Goal: Information Seeking & Learning: Learn about a topic

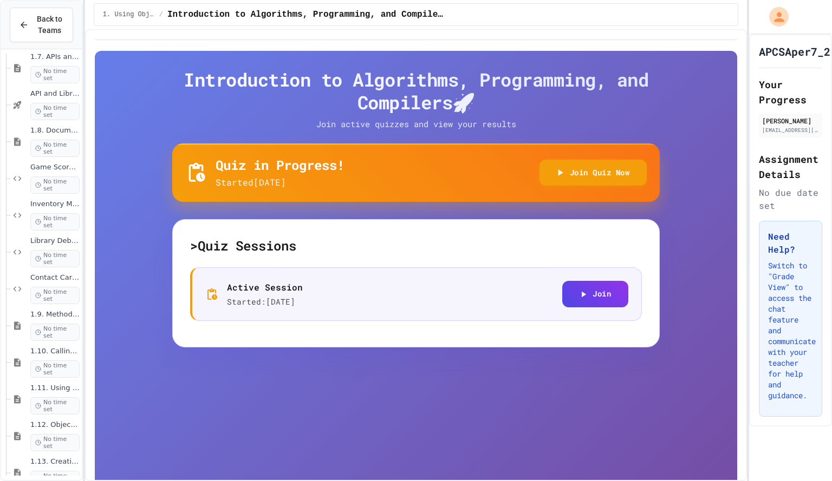
scroll to position [1211, 0]
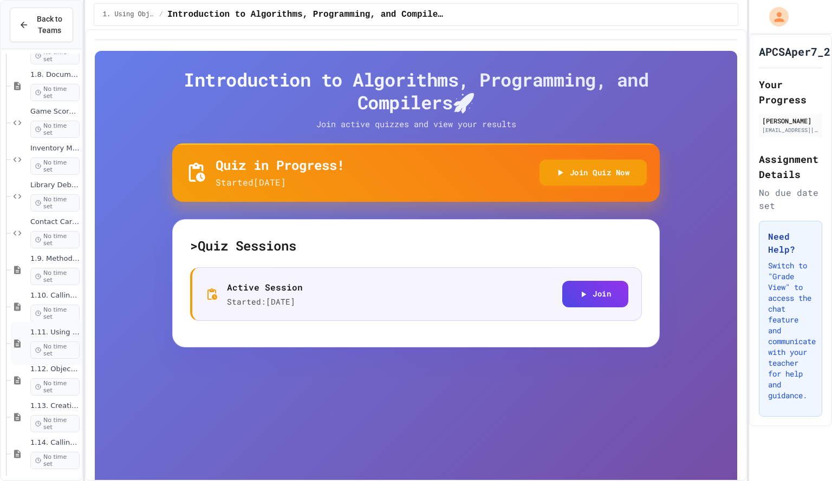
click at [48, 332] on span "1.11. Using the Math Class" at bounding box center [54, 332] width 49 height 9
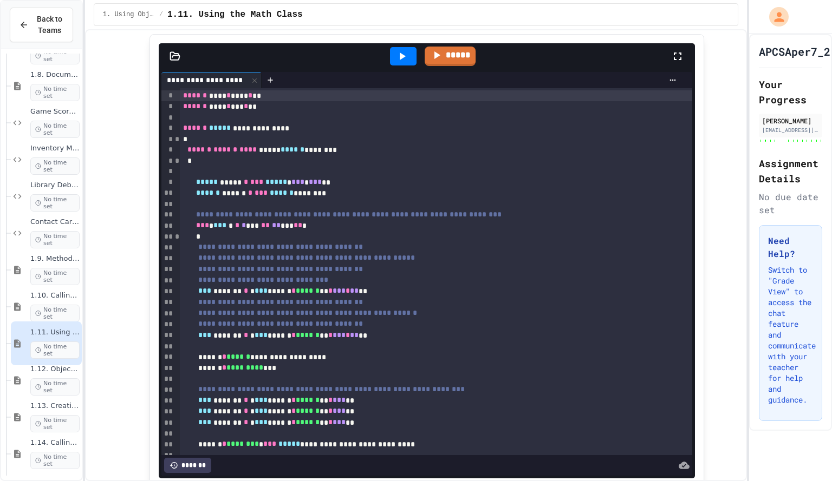
scroll to position [8513, 0]
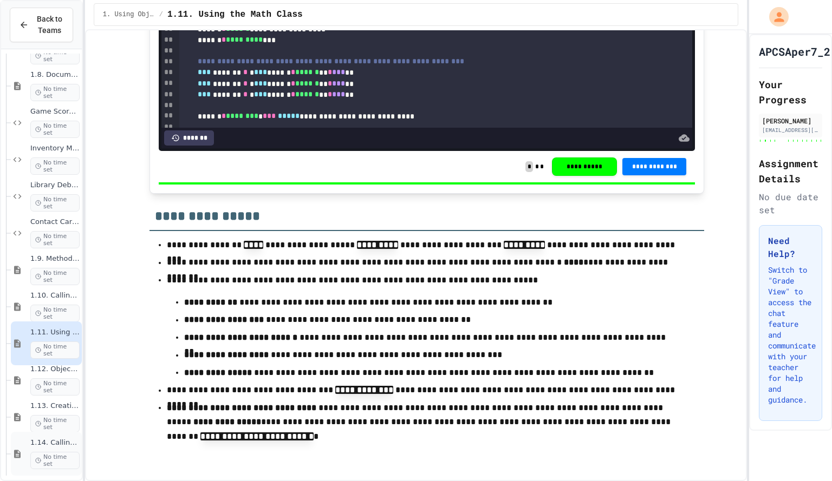
click at [30, 443] on span "1.14. Calling Instance Methods" at bounding box center [54, 443] width 49 height 9
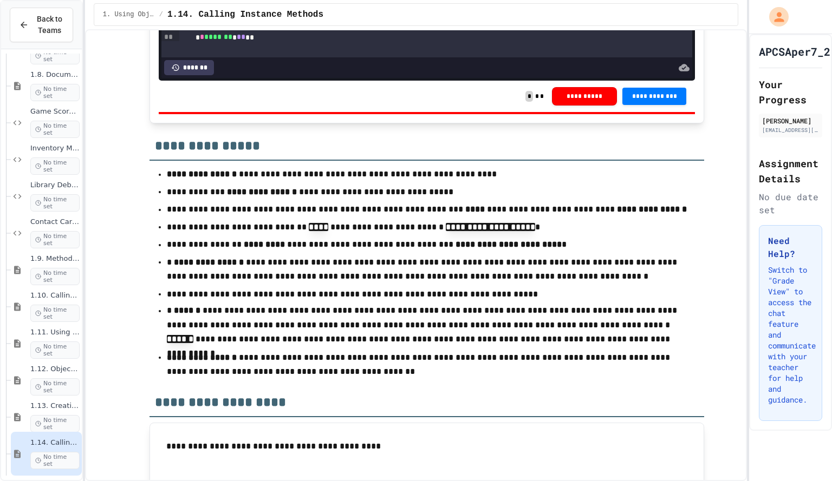
scroll to position [10070, 0]
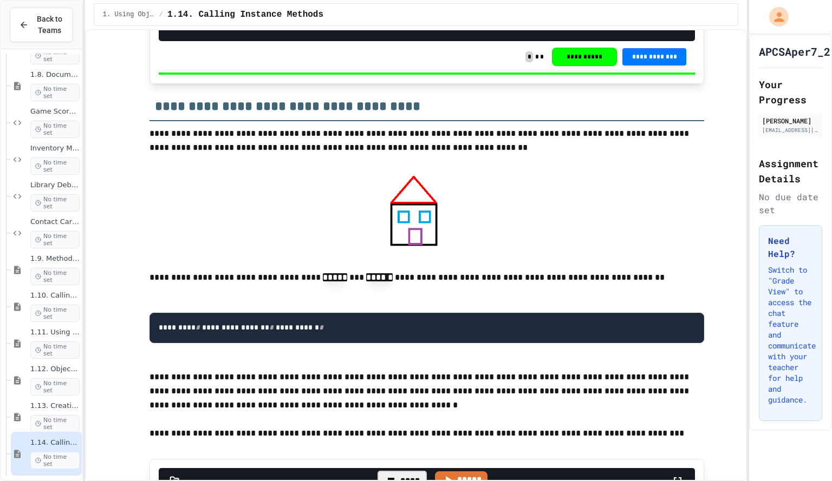
scroll to position [9252, 0]
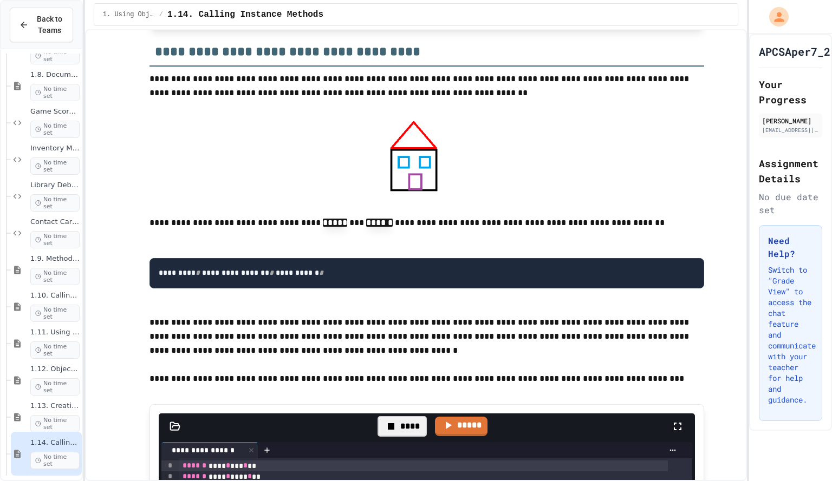
scroll to position [9302, 0]
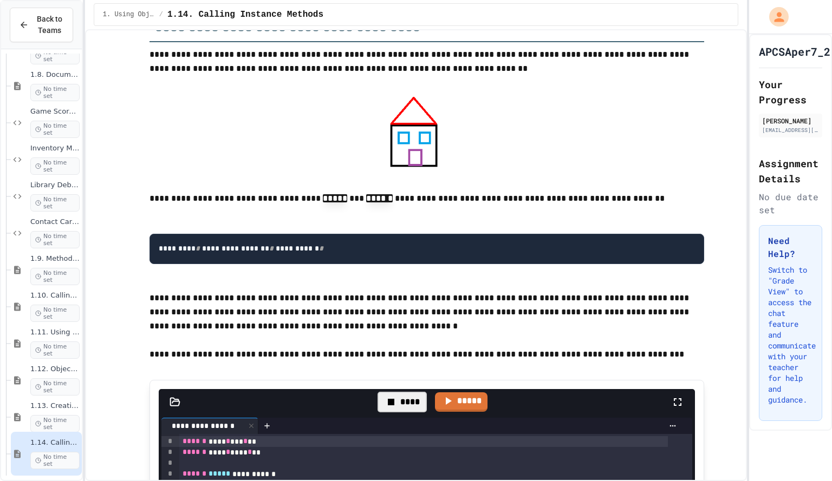
scroll to position [9233, 0]
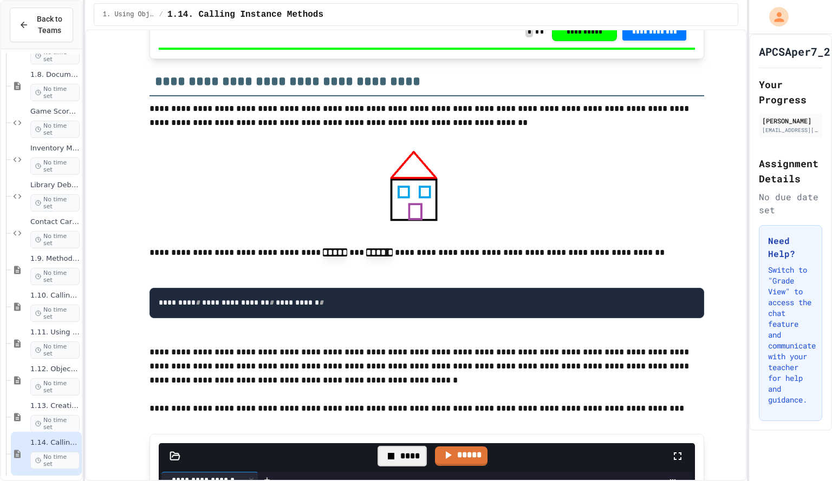
scroll to position [9496, 0]
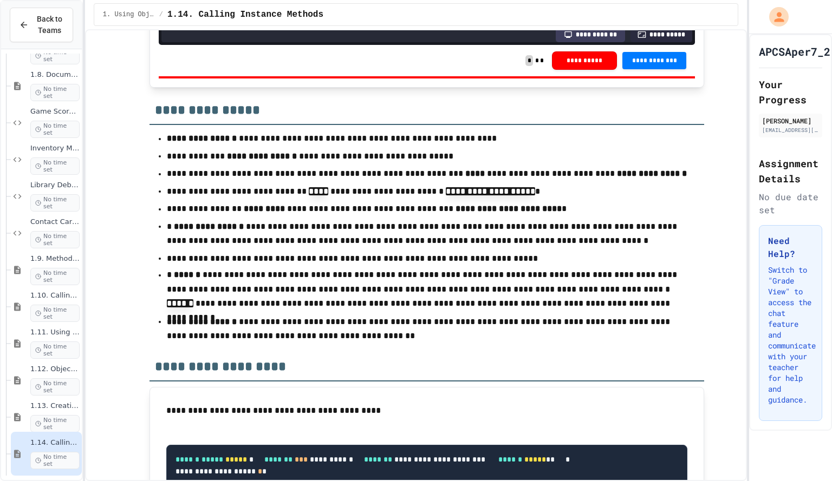
scroll to position [10105, 0]
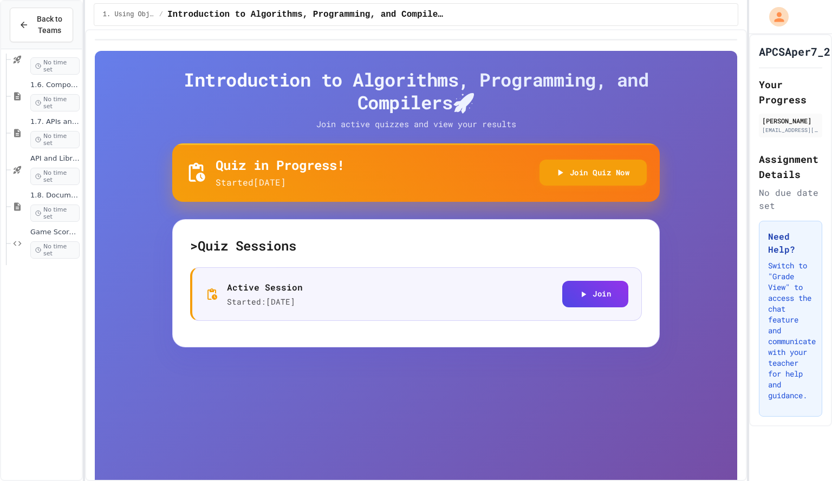
scroll to position [1211, 0]
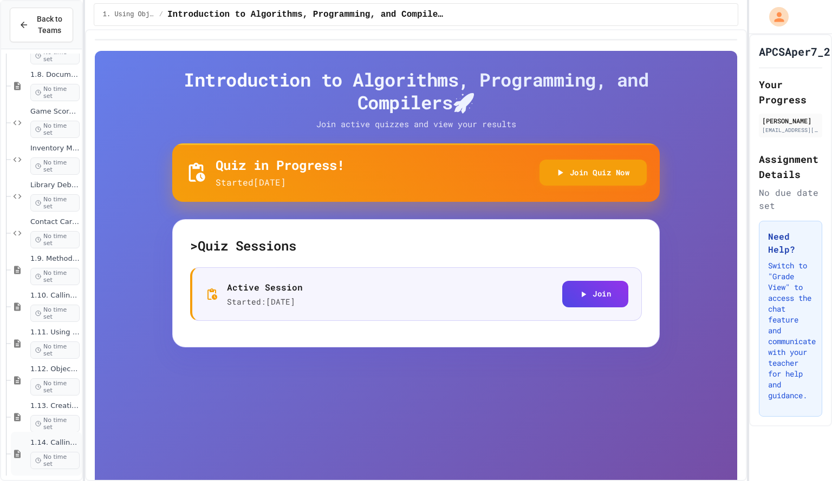
click at [32, 443] on span "1.14. Calling Instance Methods" at bounding box center [54, 443] width 49 height 9
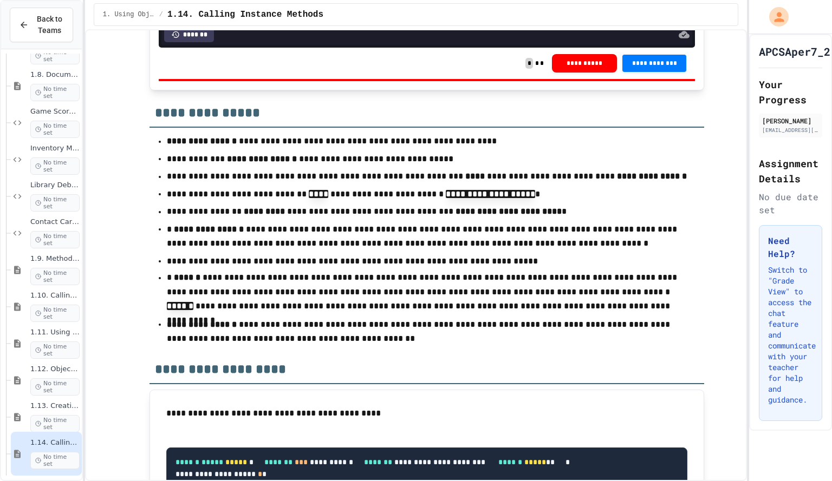
scroll to position [10100, 0]
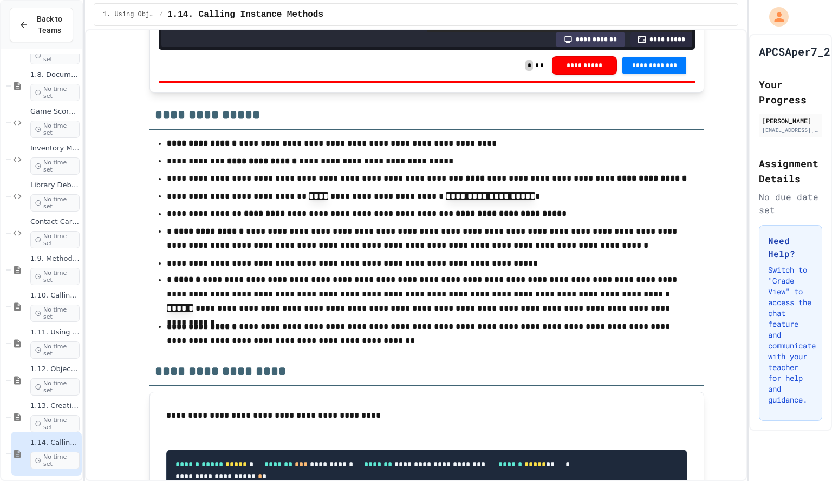
scroll to position [244, 0]
click at [465, 400] on body "**********" at bounding box center [416, 240] width 832 height 481
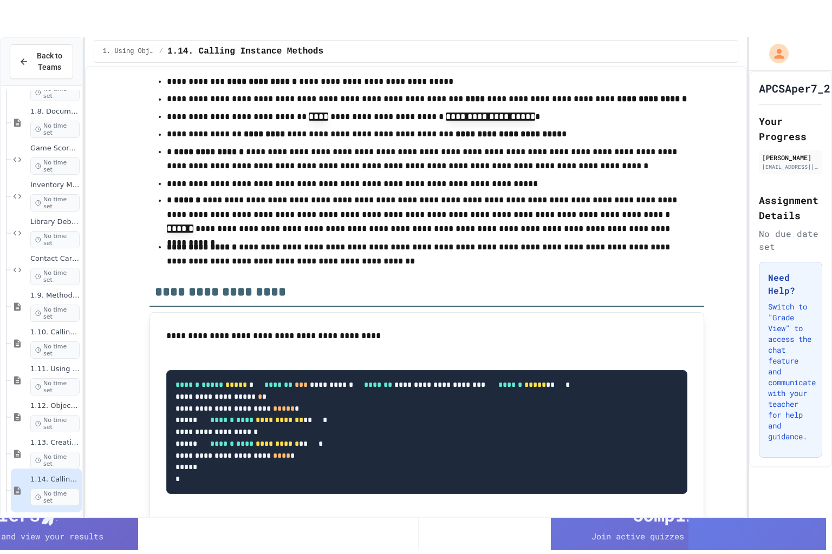
scroll to position [10218, 0]
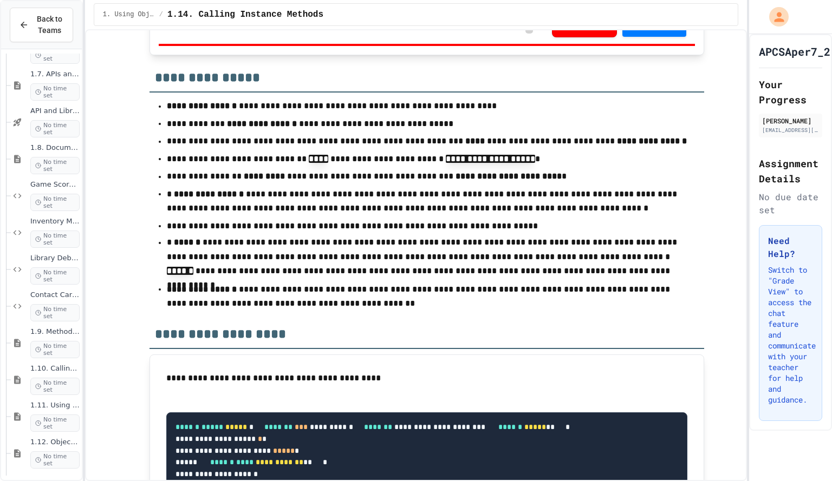
scroll to position [237, 0]
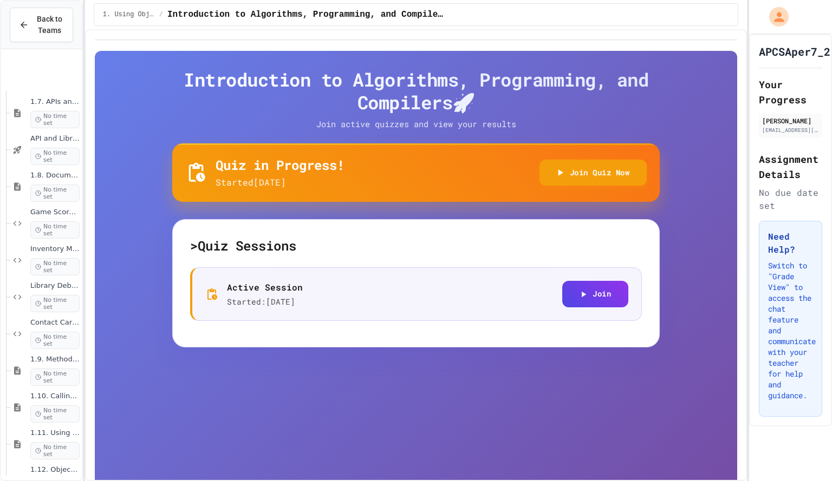
scroll to position [1211, 0]
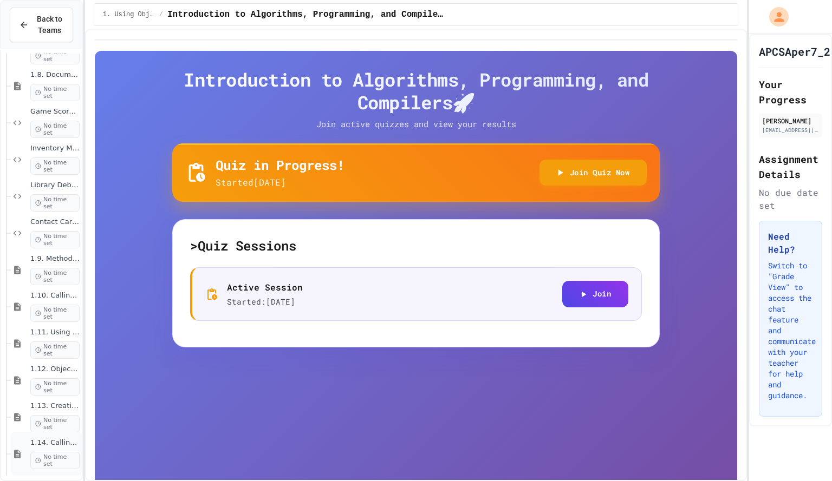
click at [29, 442] on div "1.14. Calling Instance Methods No time set" at bounding box center [46, 454] width 71 height 44
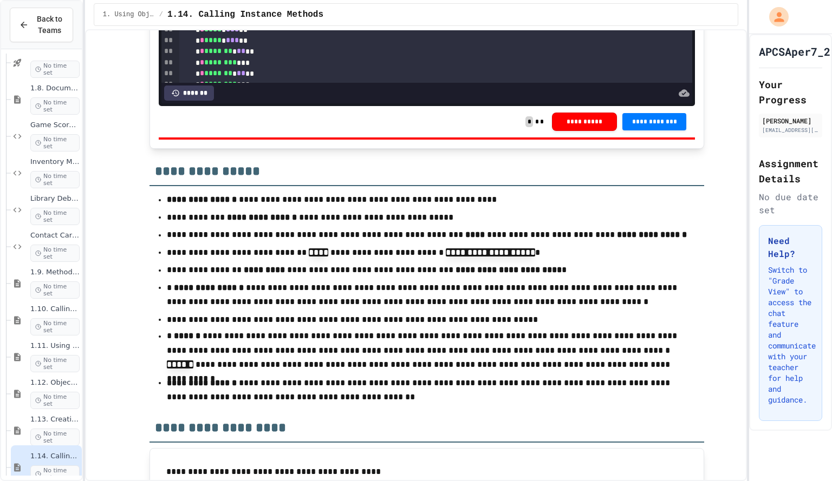
scroll to position [10044, 0]
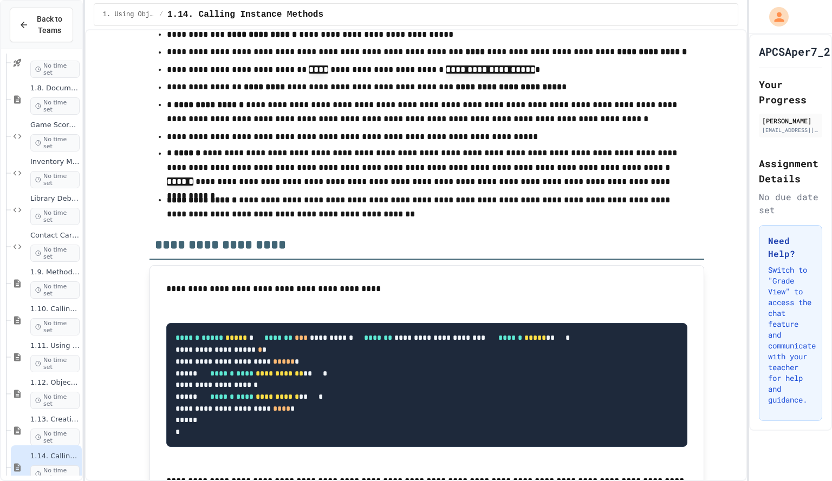
scroll to position [10228, 0]
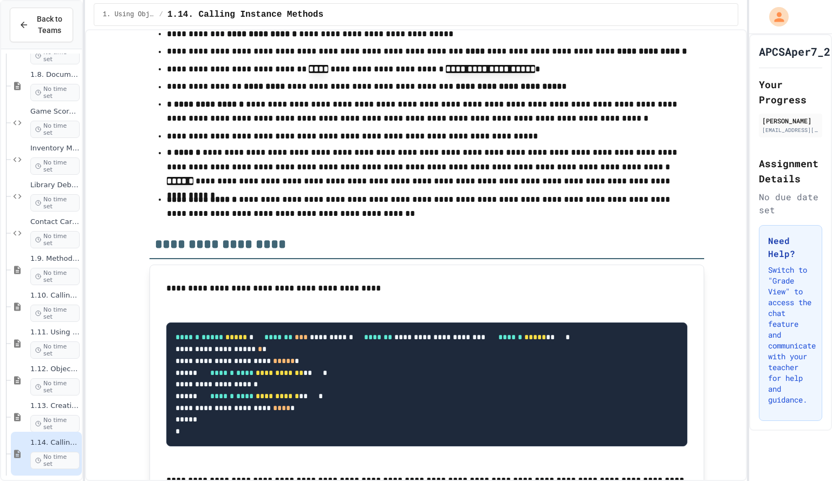
click at [32, 411] on div "1.13. Creating and Initializing Objects: Constructors No time set" at bounding box center [54, 417] width 49 height 31
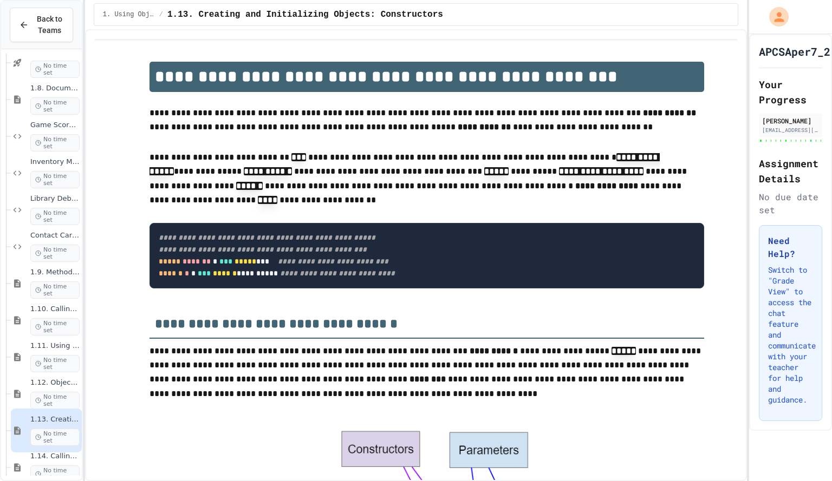
scroll to position [1211, 0]
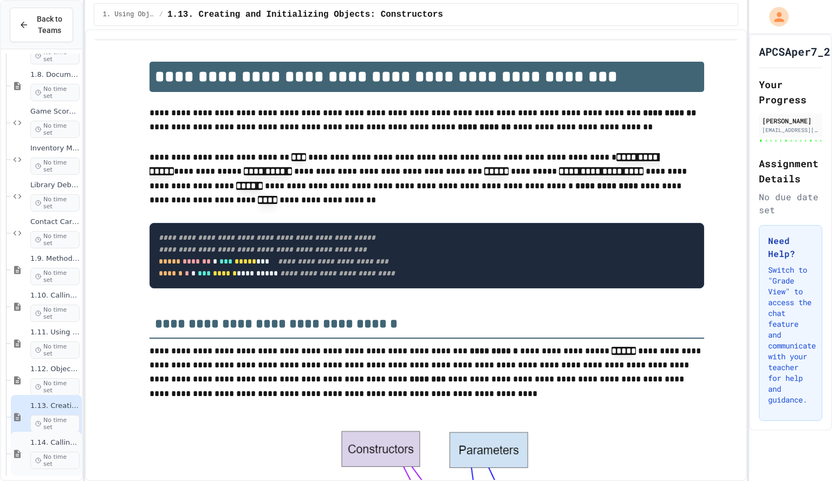
click at [30, 452] on div "No time set" at bounding box center [54, 460] width 49 height 17
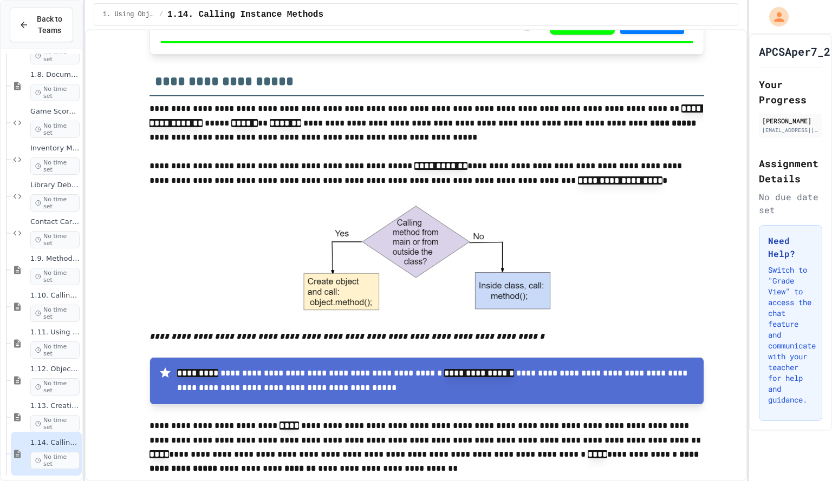
scroll to position [1260, 0]
